Goal: Communication & Community: Answer question/provide support

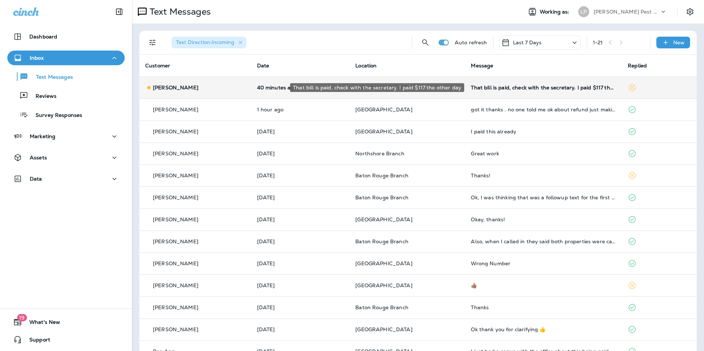
click at [519, 86] on div "That bill is paid, check with the secretary. I paid $117 the other day" at bounding box center [543, 88] width 145 height 6
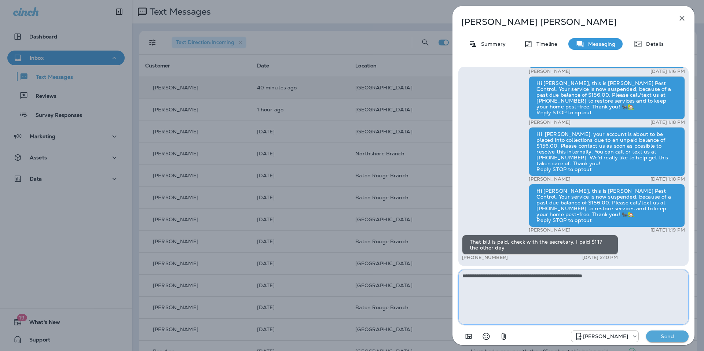
type textarea "**********"
drag, startPoint x: 666, startPoint y: 340, endPoint x: 650, endPoint y: 342, distance: 16.0
click at [666, 340] on button "Send" at bounding box center [667, 337] width 43 height 12
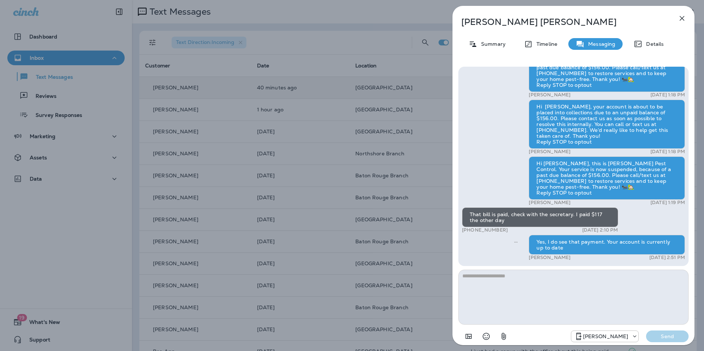
click at [680, 20] on icon "button" at bounding box center [682, 18] width 9 height 9
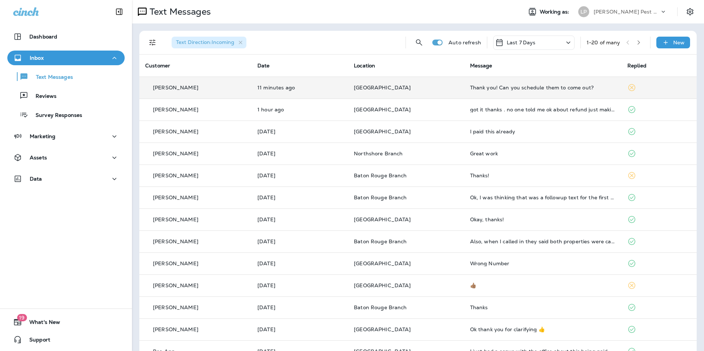
click at [422, 91] on td "[GEOGRAPHIC_DATA]" at bounding box center [406, 88] width 116 height 22
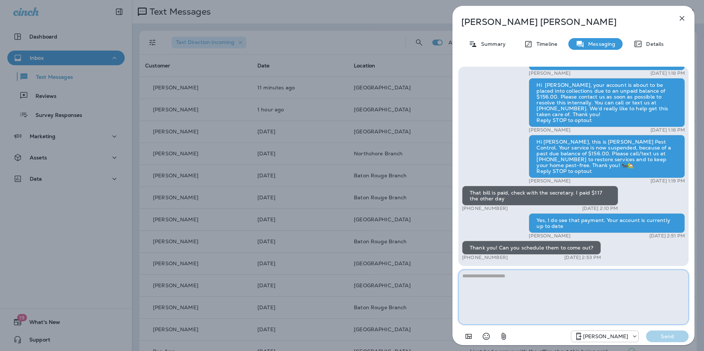
click at [546, 307] on textarea at bounding box center [573, 297] width 230 height 55
type textarea "**********"
click at [668, 334] on p "Send" at bounding box center [667, 336] width 31 height 7
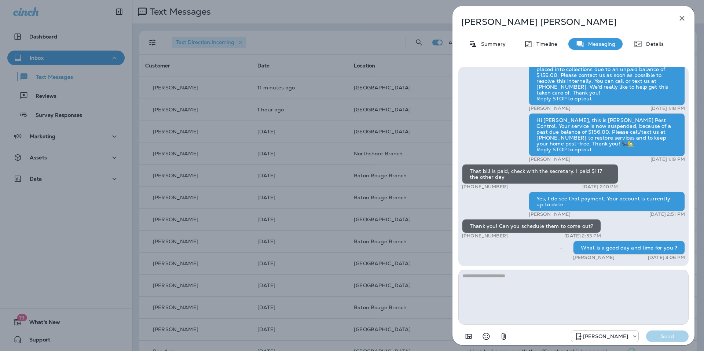
click at [683, 19] on icon "button" at bounding box center [682, 18] width 5 height 5
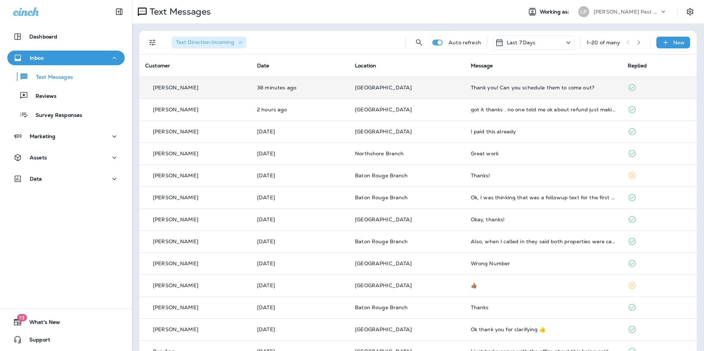
click at [475, 81] on td "Thank you! Can you schedule them to come out?" at bounding box center [543, 88] width 157 height 22
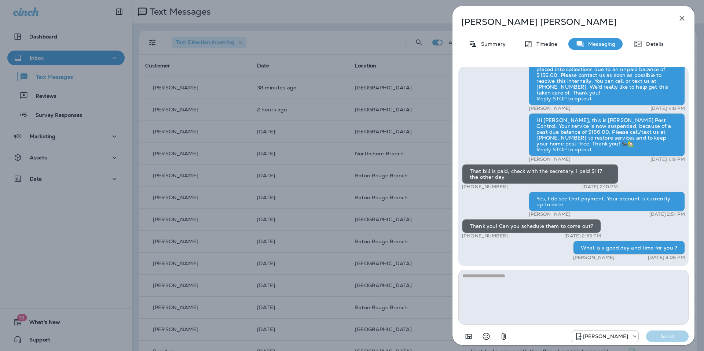
scroll to position [0, 0]
click at [677, 17] on button "button" at bounding box center [682, 18] width 15 height 15
